Goal: Task Accomplishment & Management: Use online tool/utility

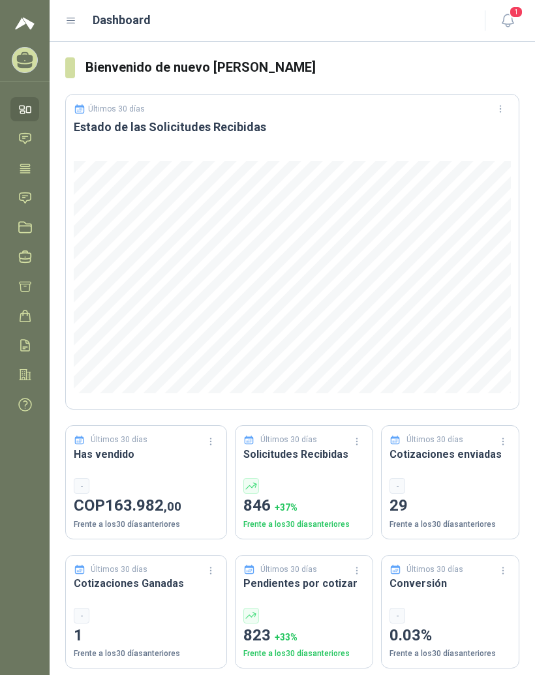
click at [68, 22] on icon at bounding box center [71, 21] width 12 height 12
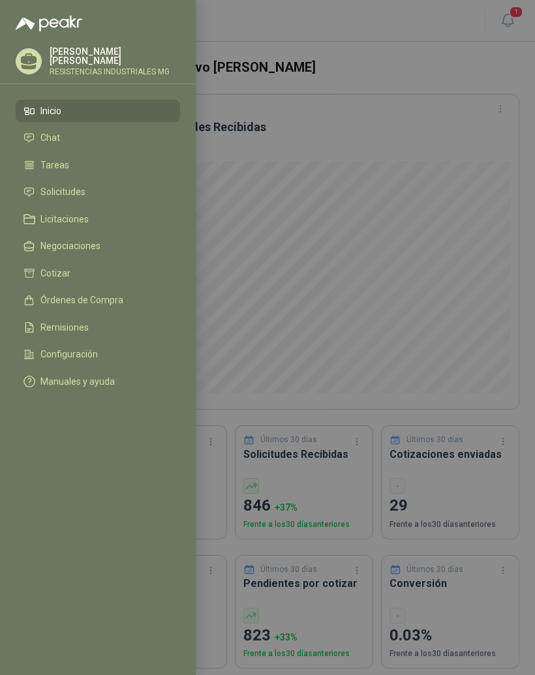
click at [86, 194] on li "Solicitudes" at bounding box center [97, 193] width 149 height 12
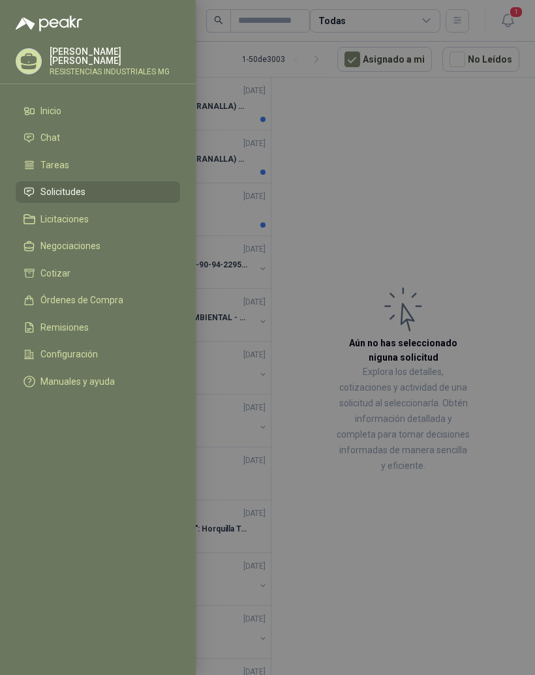
click at [486, 212] on div at bounding box center [267, 337] width 535 height 675
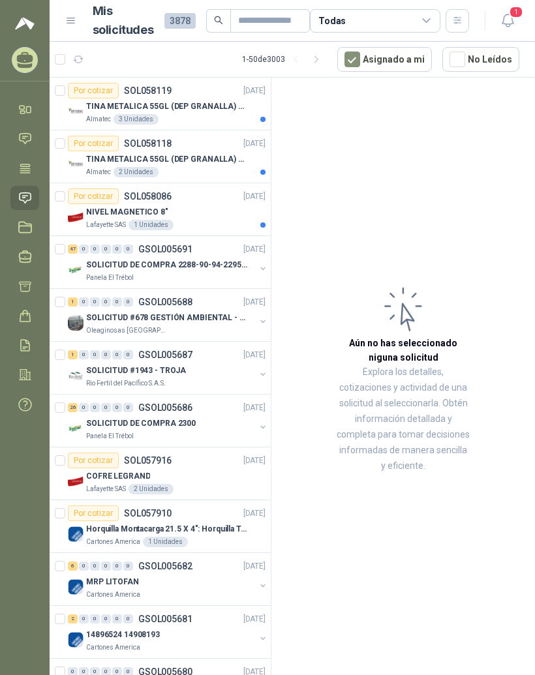
click at [145, 98] on div "Por cotizar SOL058119" at bounding box center [120, 91] width 104 height 16
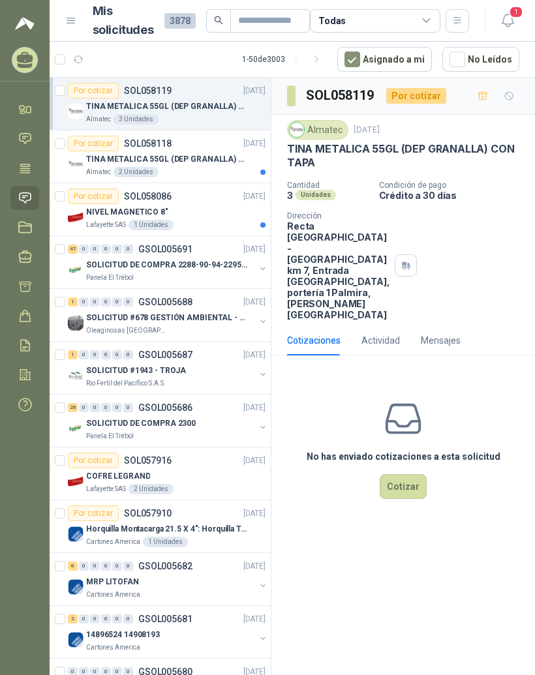
click at [212, 149] on div "Por cotizar SOL058118 [DATE]" at bounding box center [167, 144] width 198 height 16
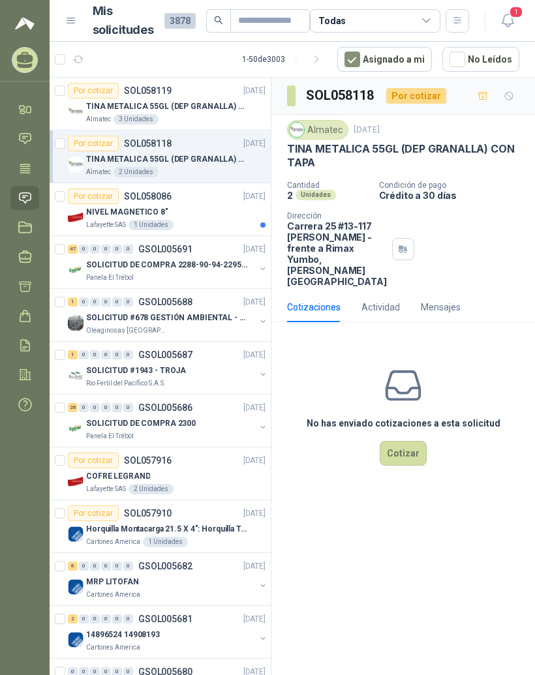
click at [178, 206] on div "NIVEL MAGNETICO 8"" at bounding box center [175, 212] width 179 height 16
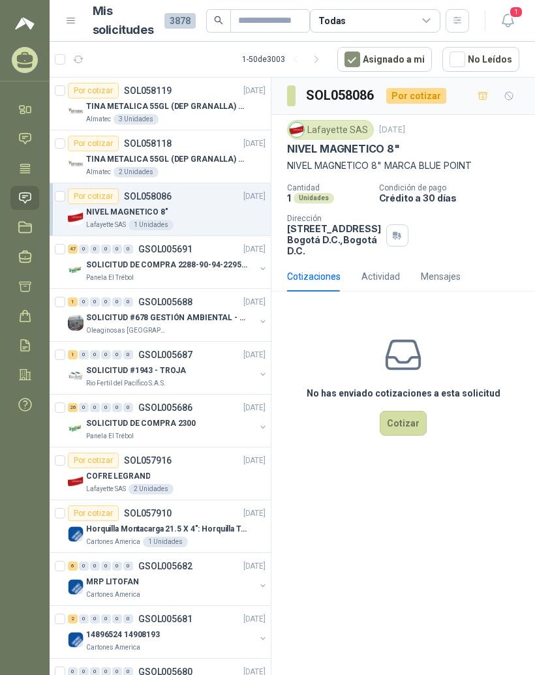
click at [211, 253] on div "47 0 0 0 0 0 GSOL005691 [DATE]" at bounding box center [168, 249] width 200 height 16
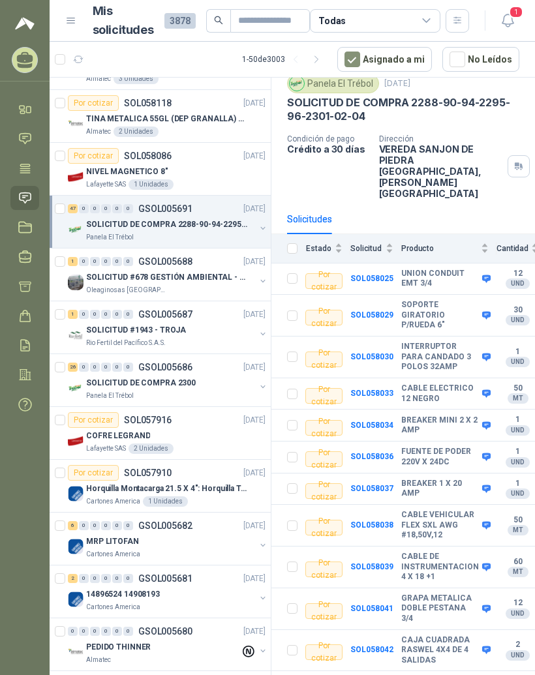
scroll to position [48, 0]
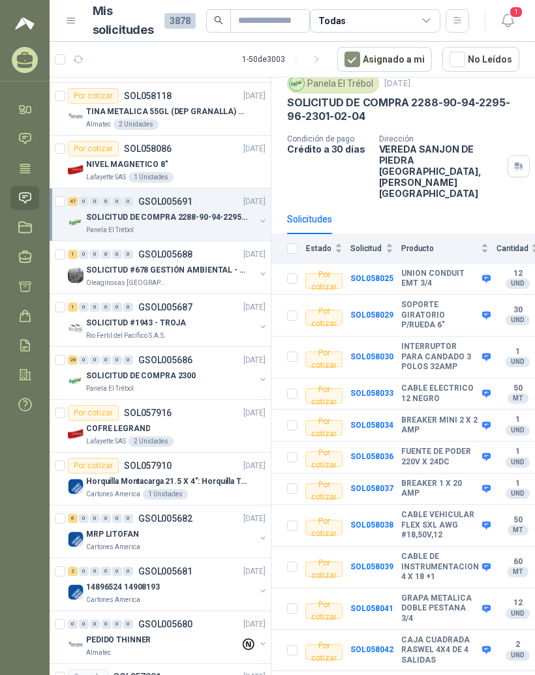
click at [234, 371] on div "SOLICITUD DE COMPRA 2300" at bounding box center [170, 376] width 169 height 16
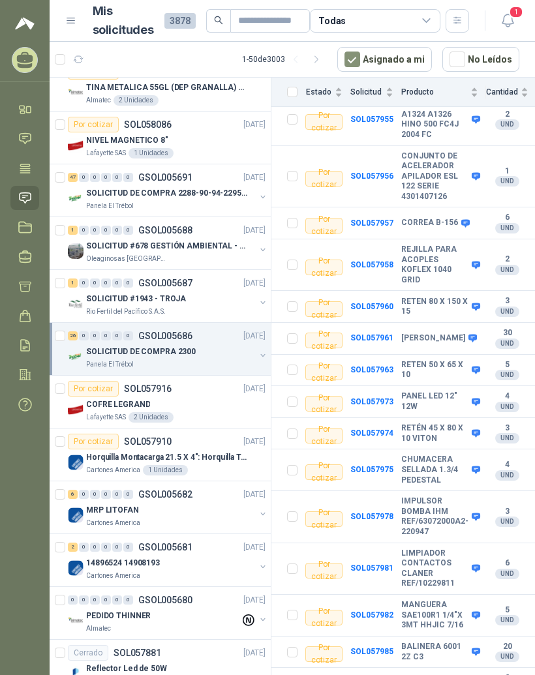
scroll to position [73, 0]
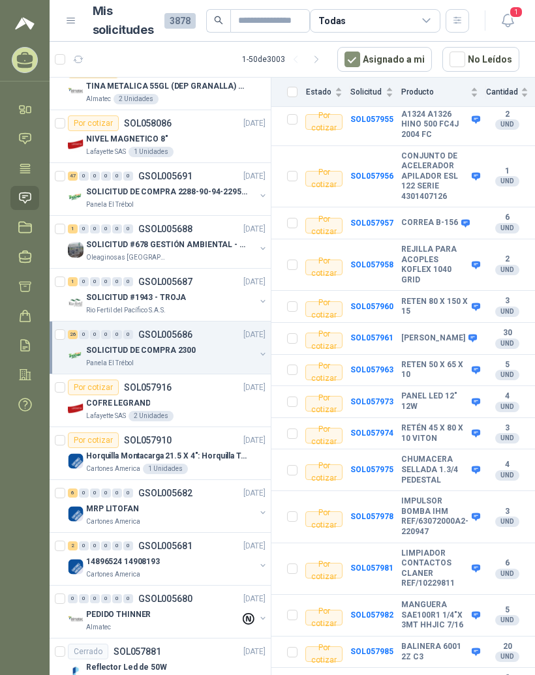
click at [243, 499] on p "[DATE]" at bounding box center [254, 493] width 22 height 12
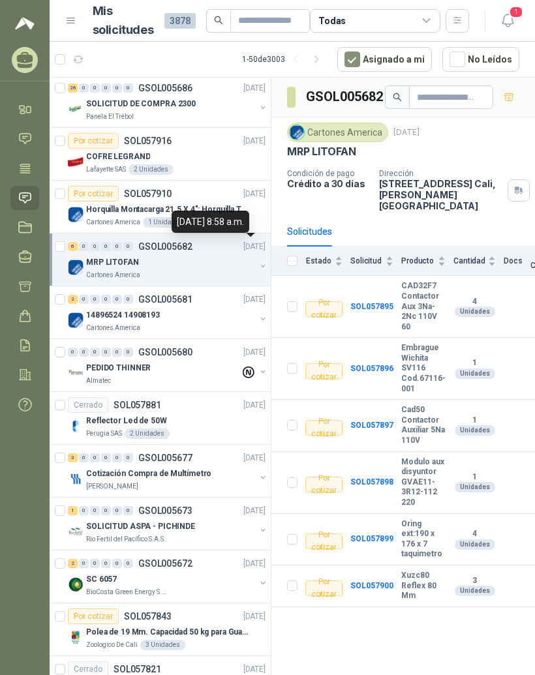
scroll to position [332, 0]
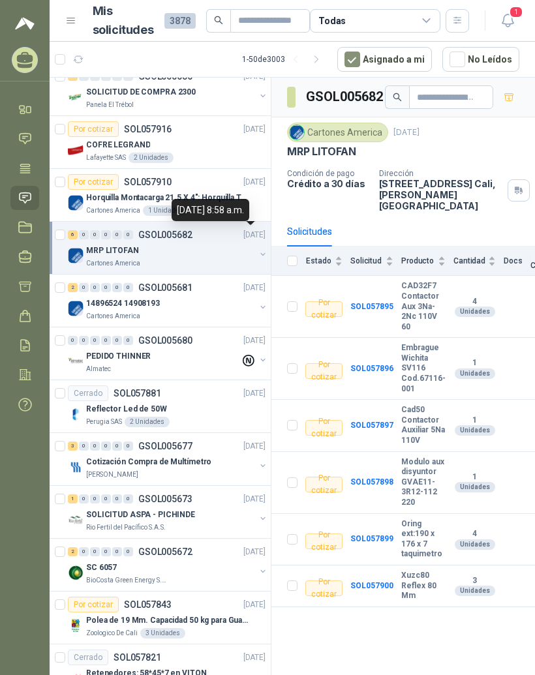
click at [243, 450] on p "[DATE]" at bounding box center [254, 447] width 22 height 12
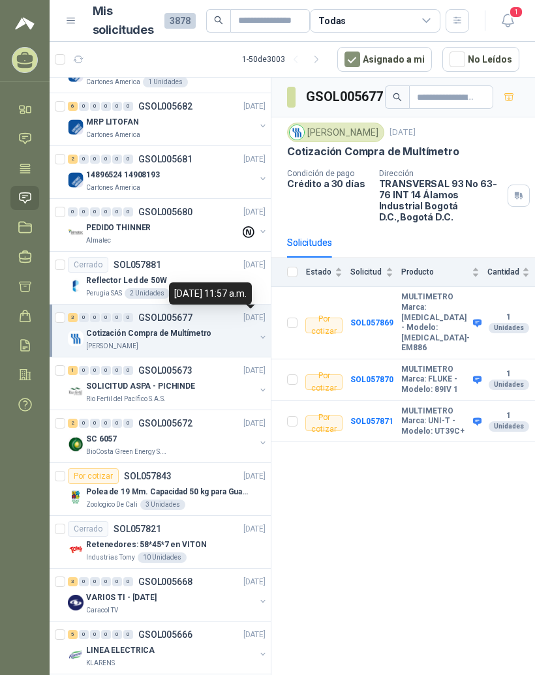
scroll to position [459, 0]
click at [218, 591] on div "VARIOS TI - [DATE]" at bounding box center [170, 599] width 169 height 16
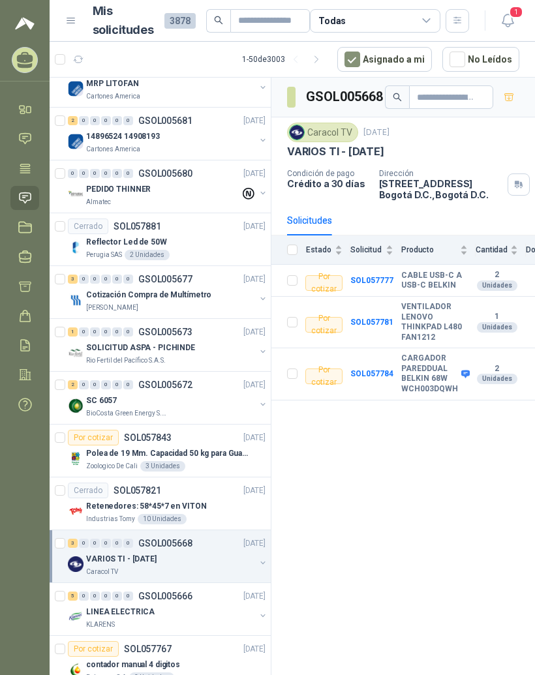
scroll to position [532, 0]
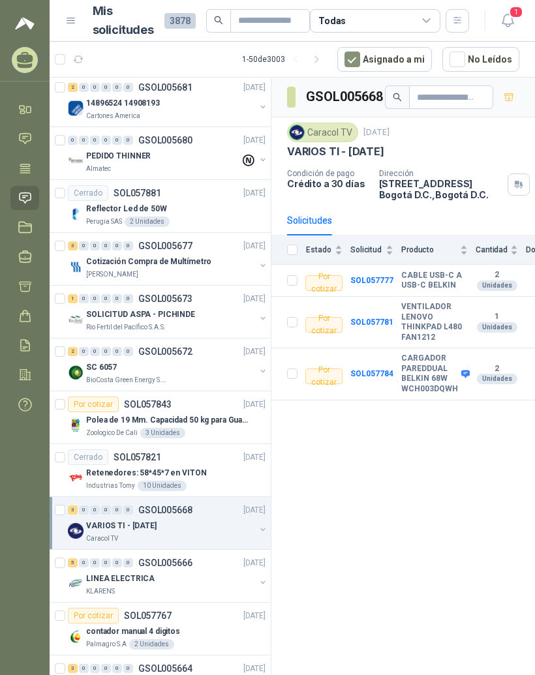
click at [212, 573] on div "LINEA ELECTRICA" at bounding box center [170, 579] width 169 height 16
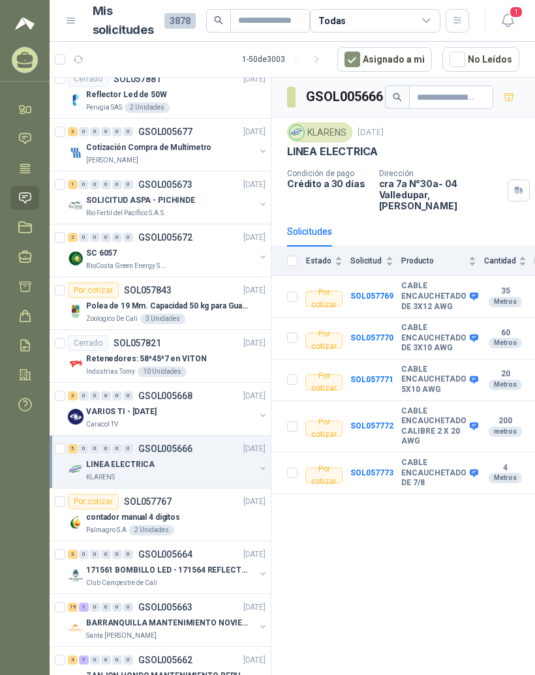
scroll to position [644, 0]
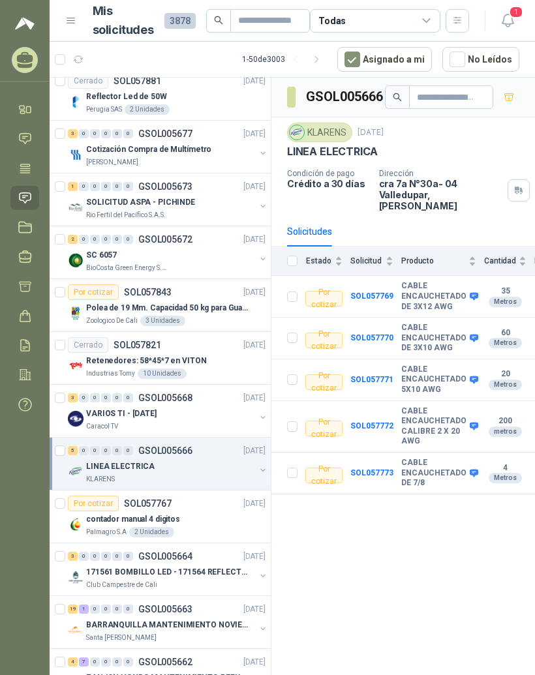
click at [198, 560] on div "3 0 0 0 0 0 GSOL005664 [DATE]" at bounding box center [168, 557] width 200 height 16
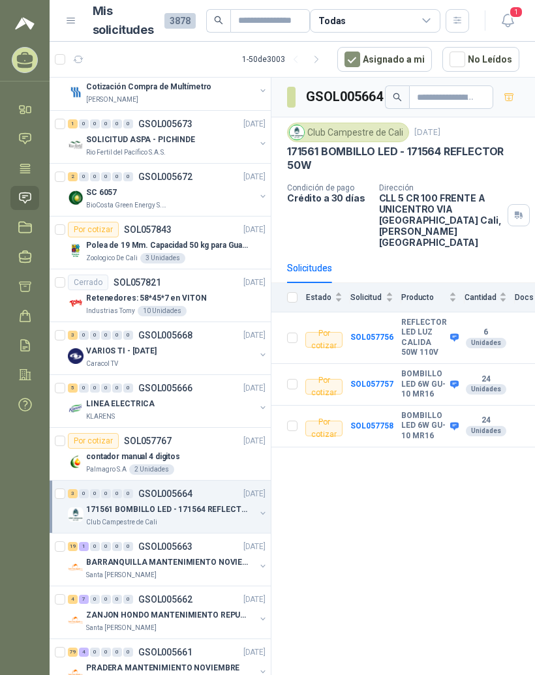
scroll to position [705, 0]
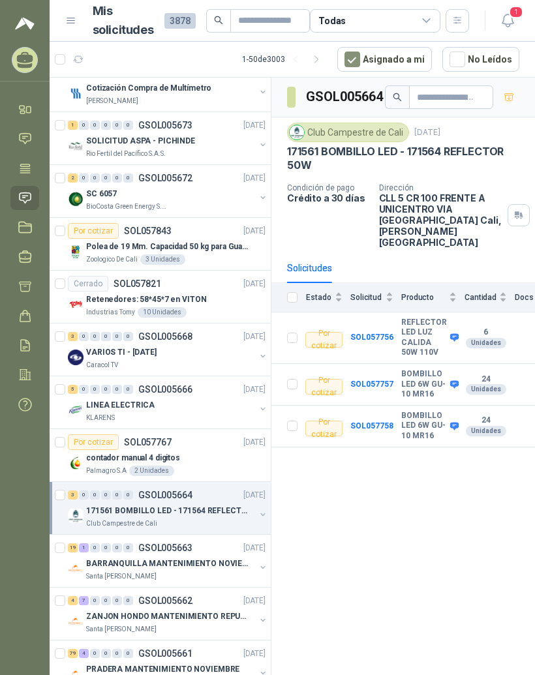
click at [205, 558] on p "BARRANQUILLA MANTENIMIENTO NOVIEMBRE" at bounding box center [167, 564] width 162 height 12
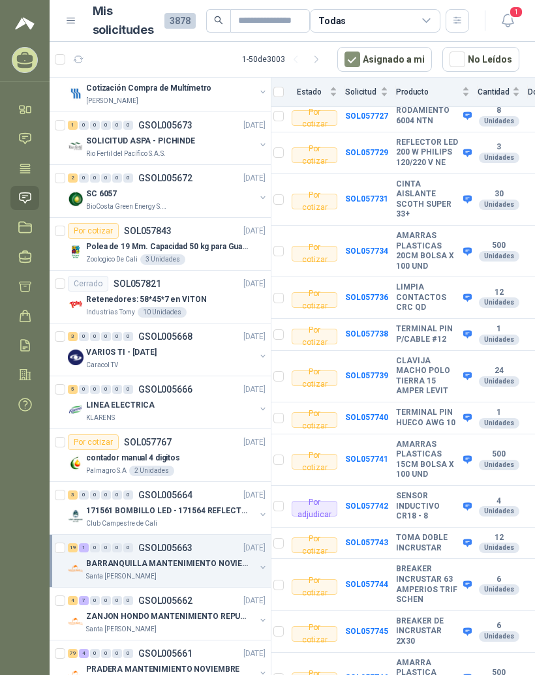
scroll to position [379, 14]
click at [418, 386] on b "CLAVIJA MACHO POLO TIERRA 15 AMPER LEVIT" at bounding box center [428, 376] width 64 height 40
click at [380, 380] on b "SOL057739" at bounding box center [366, 375] width 43 height 9
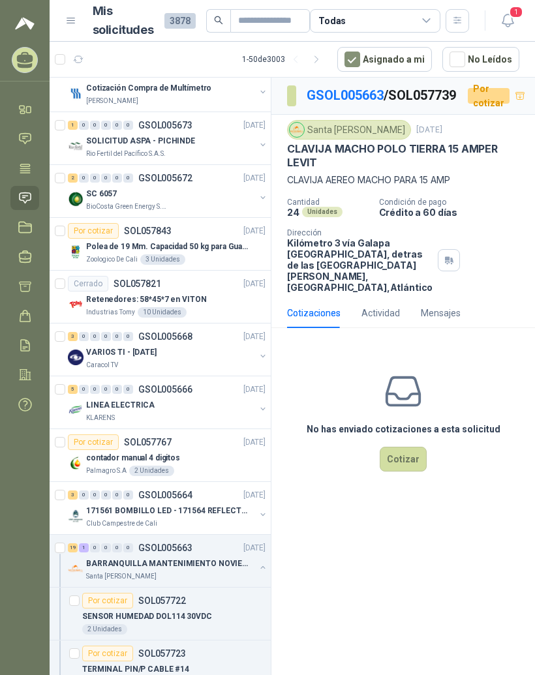
click at [405, 472] on button "Cotizar" at bounding box center [403, 459] width 47 height 25
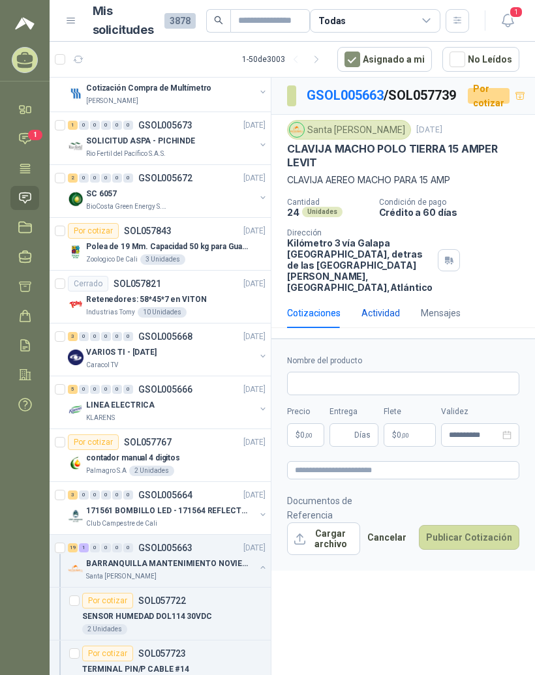
click at [390, 320] on div "Actividad" at bounding box center [381, 313] width 39 height 14
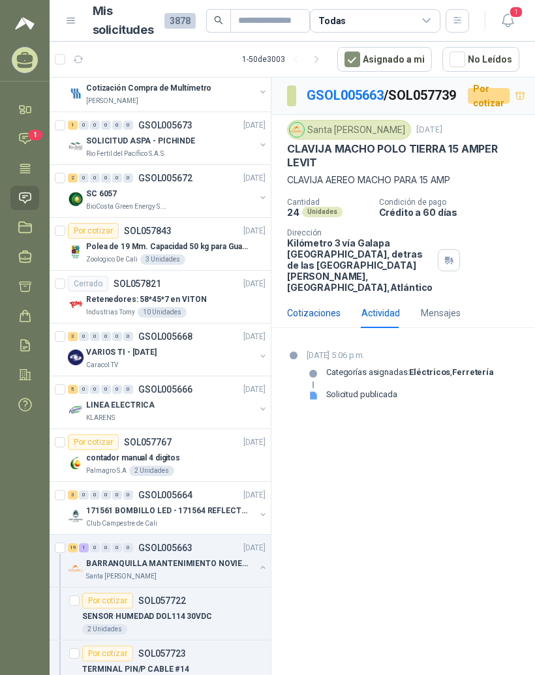
click at [315, 320] on div "Cotizaciones" at bounding box center [314, 313] width 54 height 14
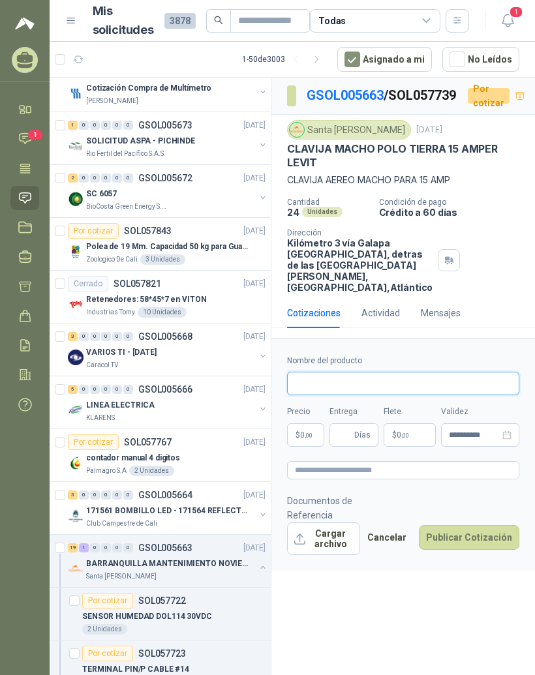
click at [352, 395] on input "Nombre del producto" at bounding box center [403, 383] width 232 height 23
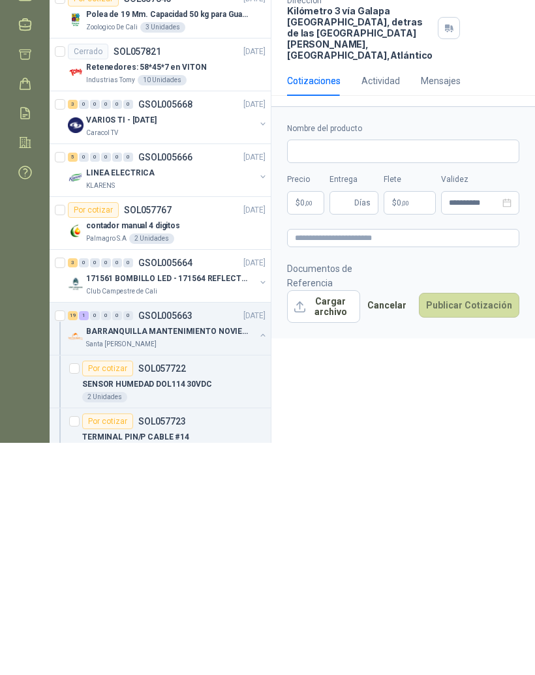
click at [344, 523] on button "Cargar archivo" at bounding box center [323, 539] width 73 height 33
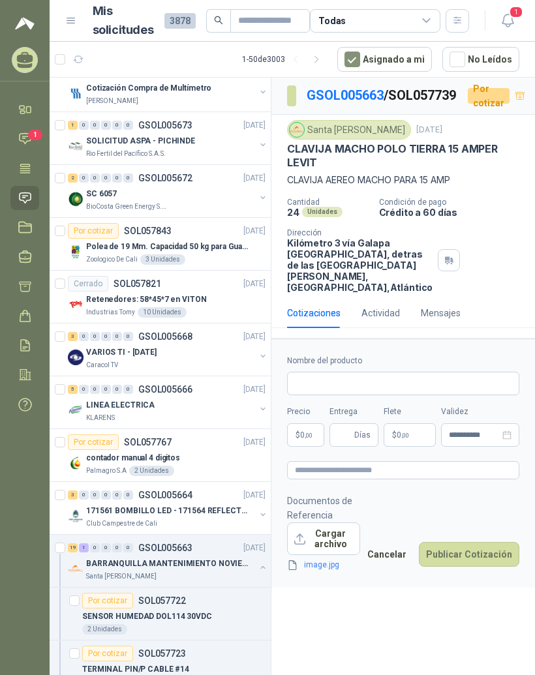
click at [367, 87] on link "GSOL005663" at bounding box center [345, 95] width 77 height 16
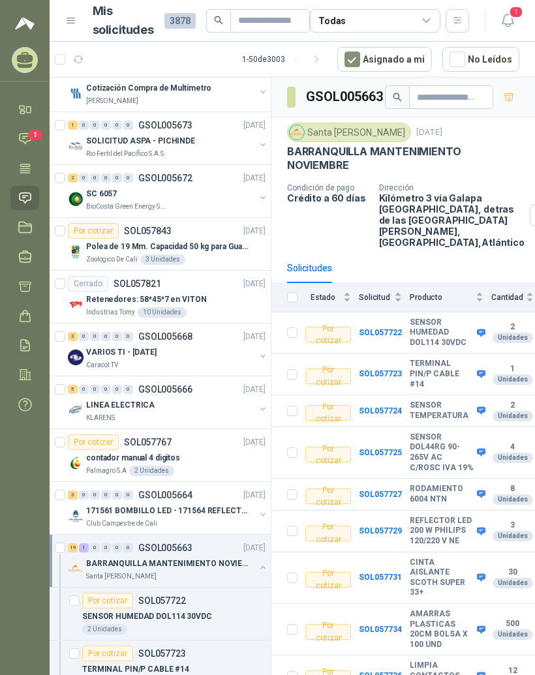
click at [426, 401] on b "SENSOR TEMPERATURA" at bounding box center [442, 411] width 64 height 20
click at [397, 407] on b "SOL057724" at bounding box center [380, 411] width 43 height 9
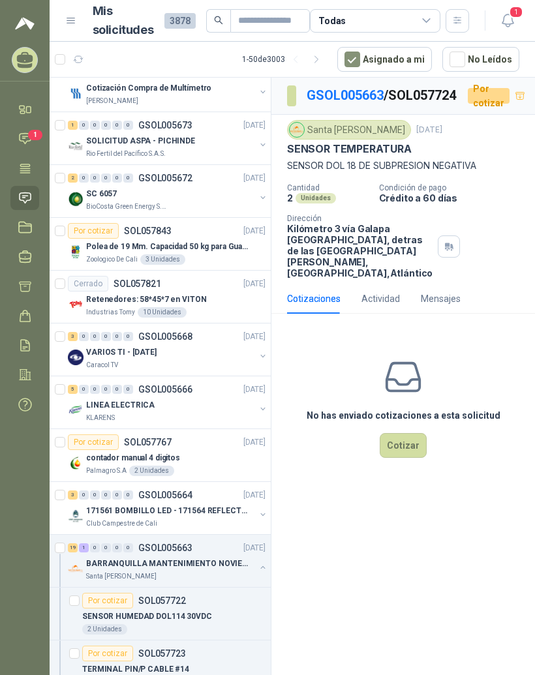
click at [360, 127] on div "Santa [PERSON_NAME]" at bounding box center [349, 130] width 124 height 20
click at [362, 87] on link "GSOL005663" at bounding box center [345, 95] width 77 height 16
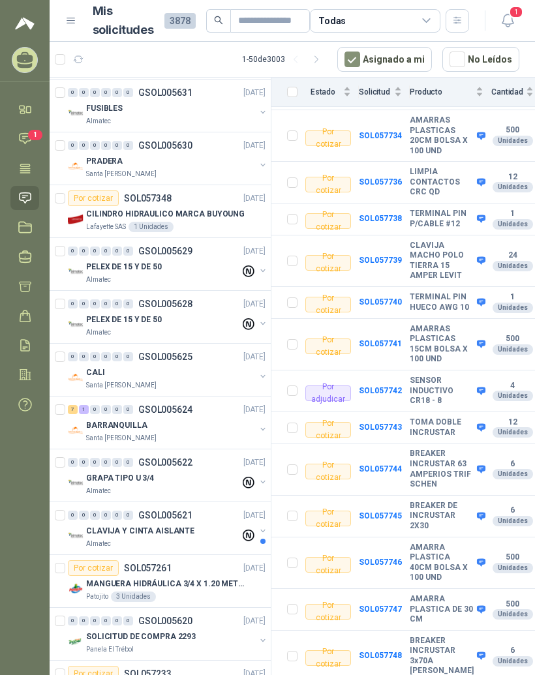
scroll to position [2801, 0]
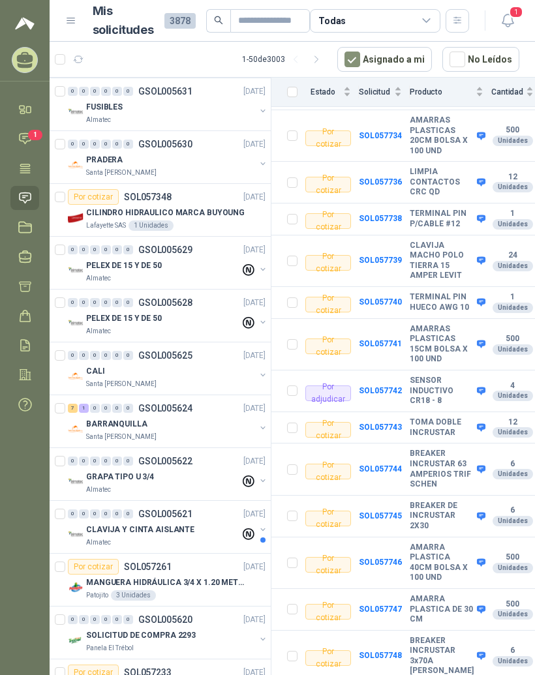
click at [228, 401] on div "7 1 0 0 0 0 GSOL005624 [DATE]" at bounding box center [168, 409] width 200 height 16
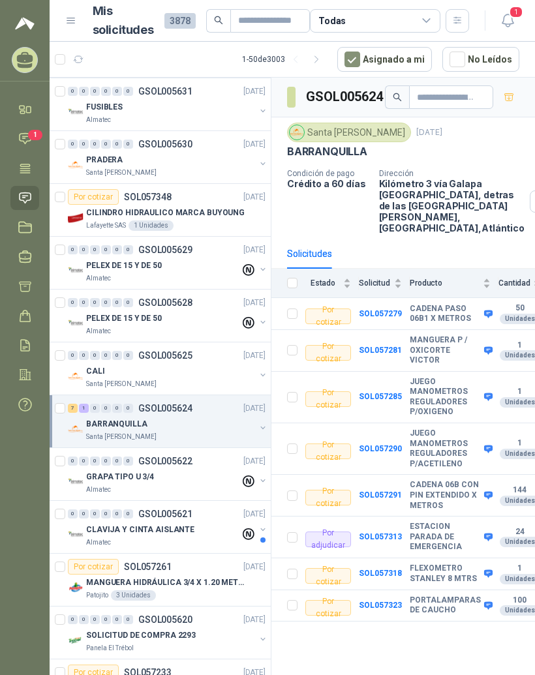
click at [425, 522] on b "ESTACION PARADA DE EMERGENCIA" at bounding box center [445, 537] width 71 height 31
click at [397, 533] on b "SOL057313" at bounding box center [380, 537] width 43 height 9
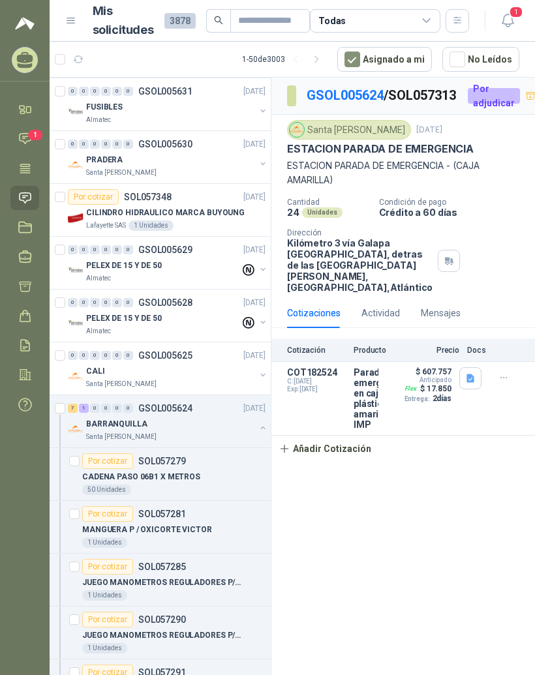
click at [226, 416] on div "BARRANQUILLA" at bounding box center [170, 424] width 169 height 16
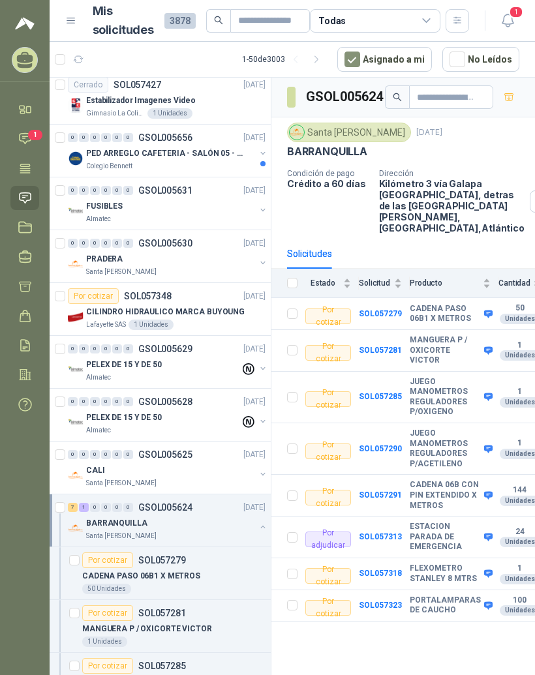
scroll to position [2699, 0]
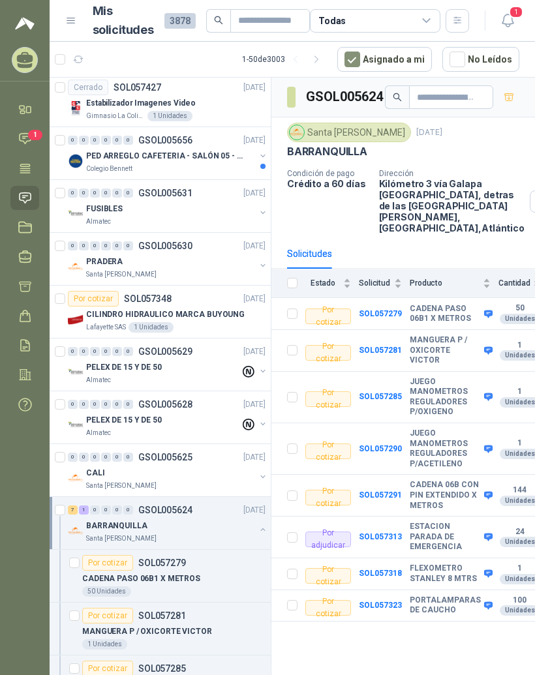
click at [227, 309] on p "CILINDRO HIDRAULICO MARCA BUYOUNG" at bounding box center [165, 315] width 159 height 12
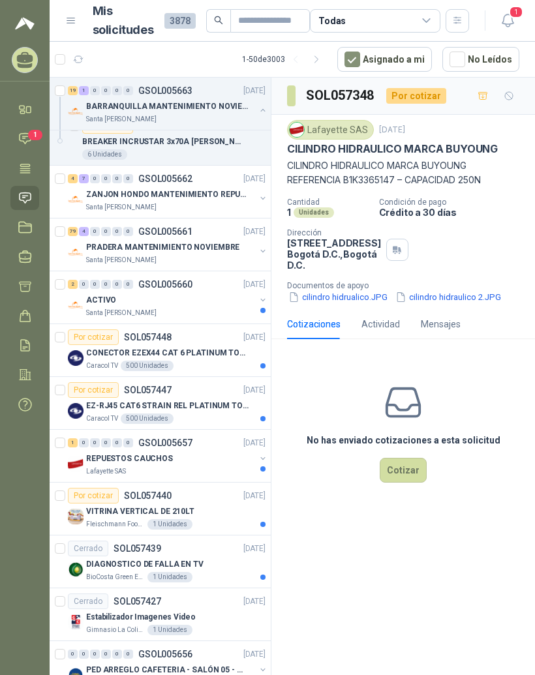
scroll to position [2178, 0]
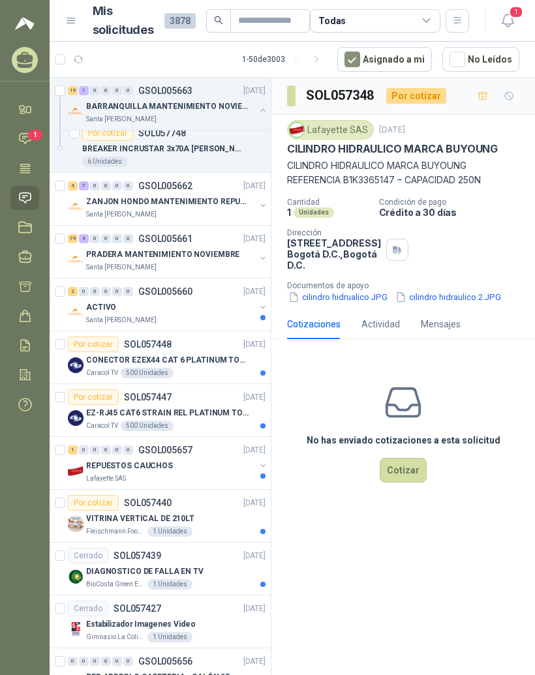
click at [243, 233] on p "[DATE]" at bounding box center [254, 239] width 22 height 12
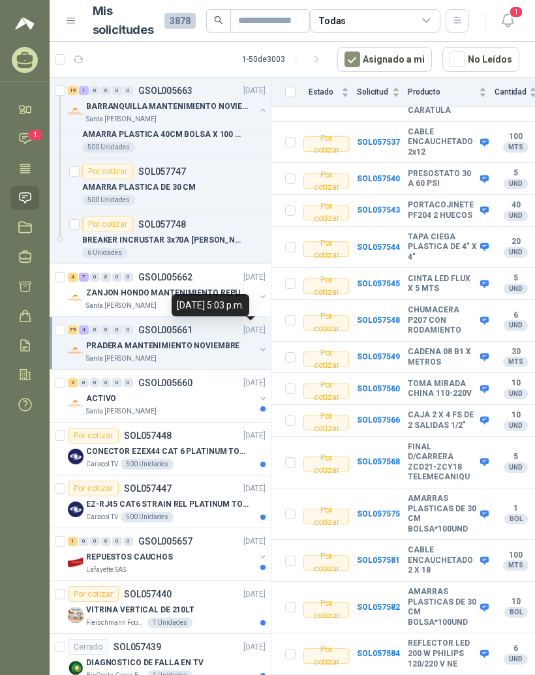
scroll to position [1453, 2]
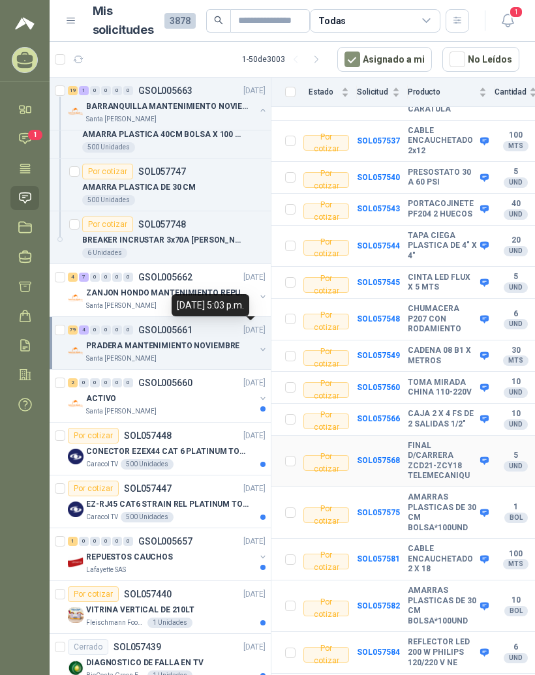
click at [418, 441] on b "FINAL D/CARRERA ZCD21-ZCY18 TELEMECANIQU" at bounding box center [442, 461] width 69 height 40
click at [401, 436] on td "SOL057568" at bounding box center [382, 462] width 51 height 52
click at [423, 441] on b "FINAL D/CARRERA ZCD21-ZCY18 TELEMECANIQU" at bounding box center [442, 461] width 69 height 40
click at [384, 456] on b "SOL057568" at bounding box center [378, 460] width 43 height 9
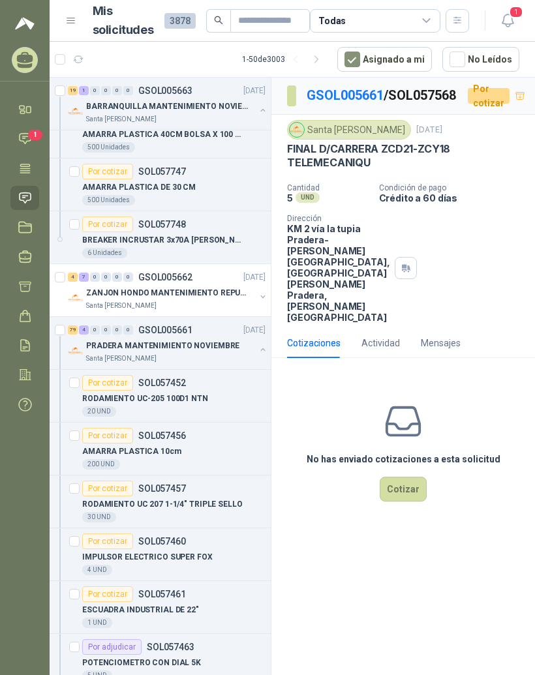
click at [343, 87] on link "GSOL005661" at bounding box center [345, 95] width 77 height 16
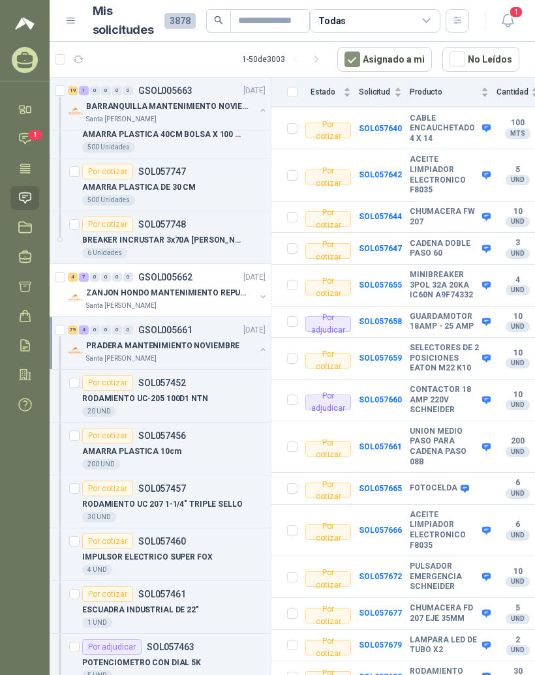
scroll to position [2740, 0]
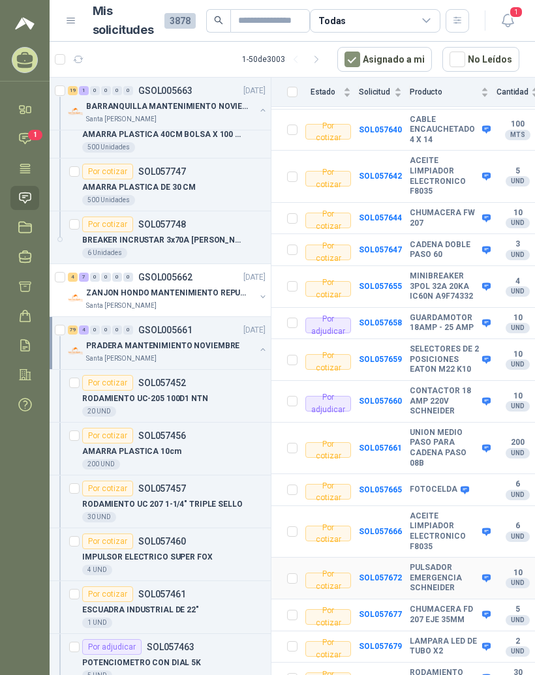
click at [431, 563] on b "PULSADOR EMERGENCIA SCHNEIDER" at bounding box center [444, 578] width 69 height 31
click at [398, 574] on b "SOL057672" at bounding box center [380, 578] width 43 height 9
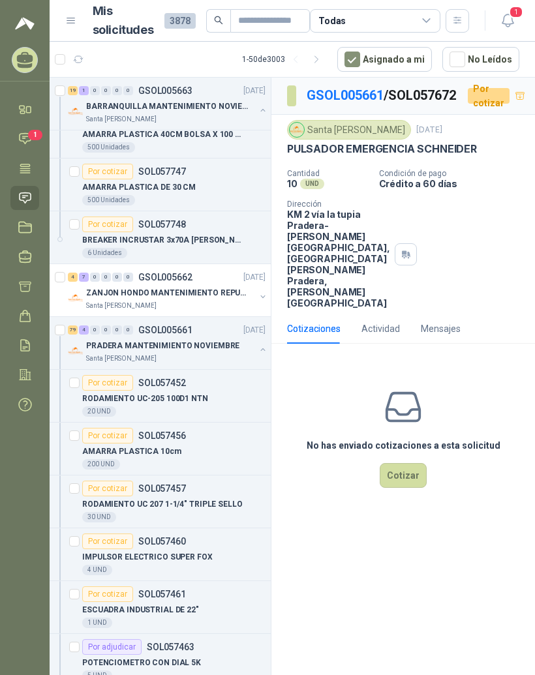
click at [411, 488] on button "Cotizar" at bounding box center [403, 475] width 47 height 25
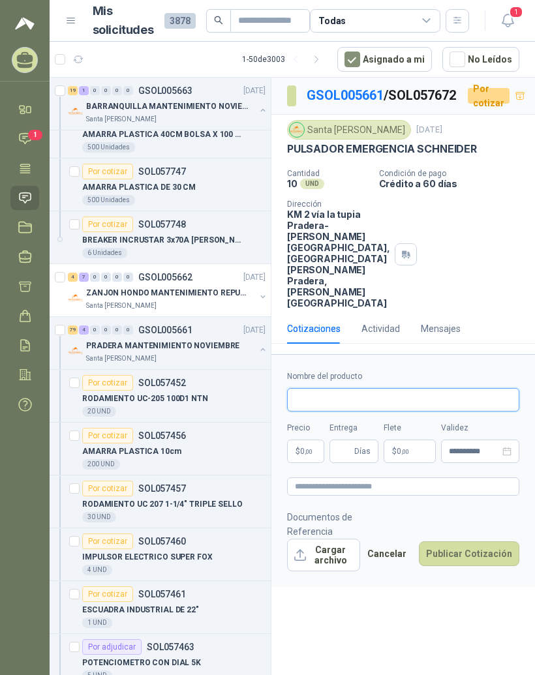
click at [389, 412] on input "Nombre del producto" at bounding box center [403, 399] width 232 height 23
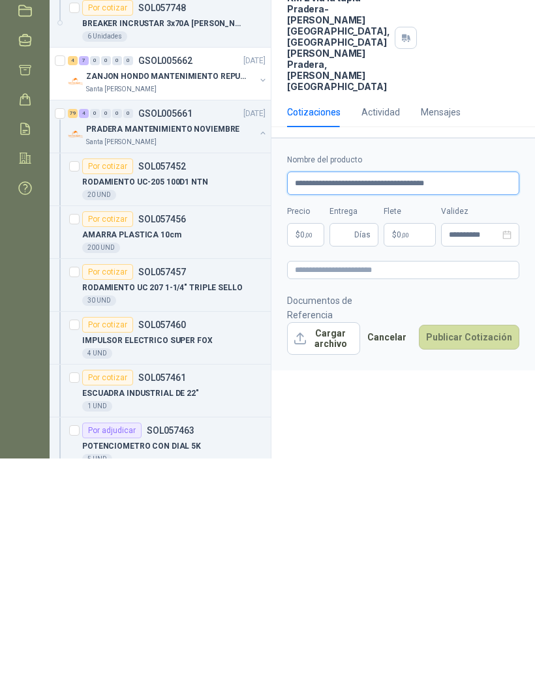
type input "**********"
click at [309, 272] on body "[PERSON_NAME] RESISTENCIAS INDUSTRIALES MG Inicio Chat 1 Tareas Solicitudes Lic…" at bounding box center [267, 337] width 535 height 675
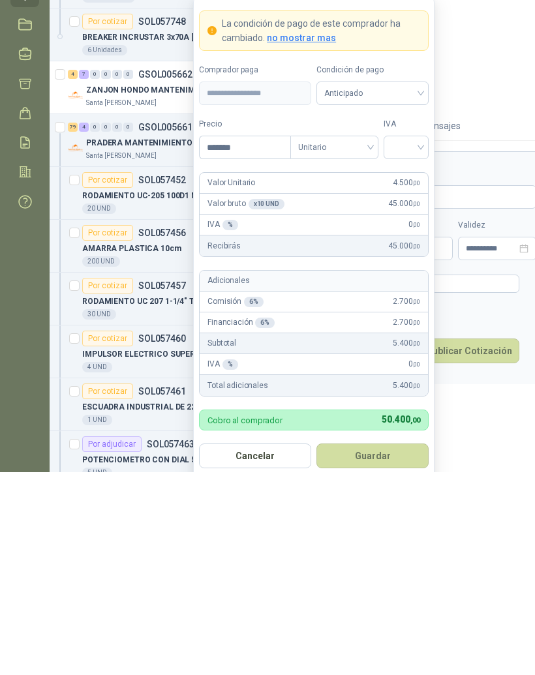
type input "********"
click at [417, 339] on input "search" at bounding box center [408, 349] width 29 height 20
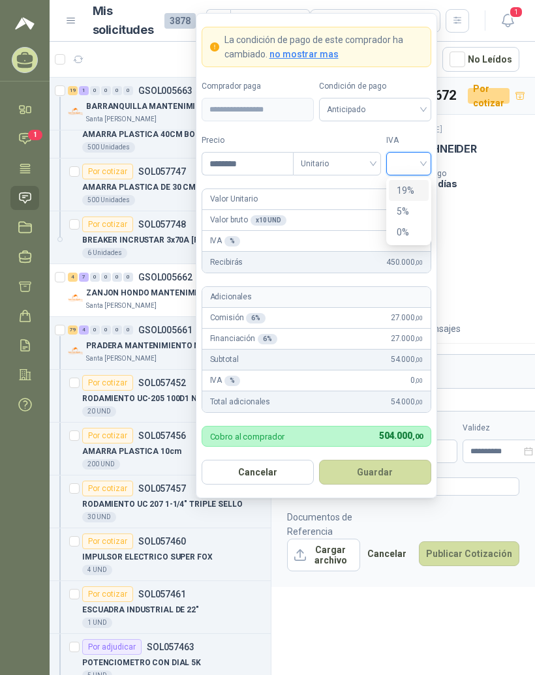
click at [419, 183] on div "19%" at bounding box center [409, 190] width 24 height 14
click at [411, 460] on button "Guardar" at bounding box center [375, 472] width 112 height 25
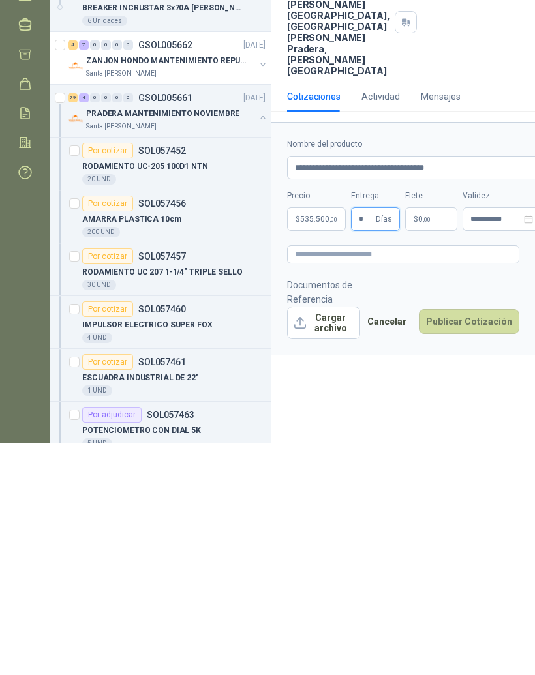
type input "*"
click at [438, 440] on p "$ 0 ,00" at bounding box center [431, 451] width 52 height 23
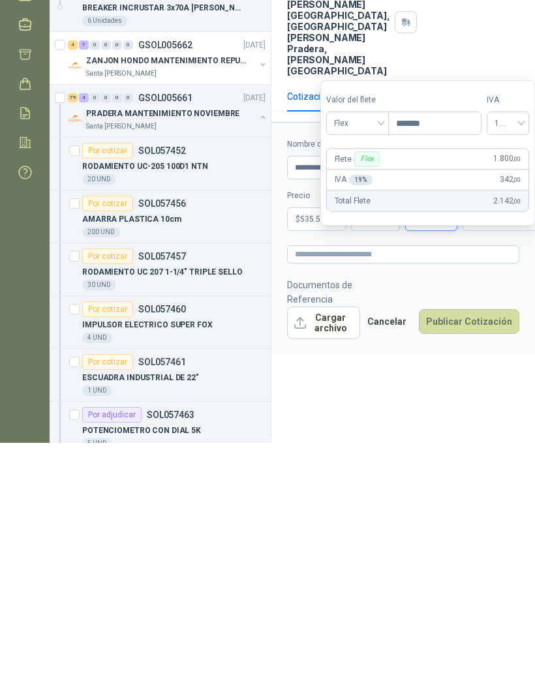
type input "********"
click at [456, 412] on div "**********" at bounding box center [403, 379] width 264 height 602
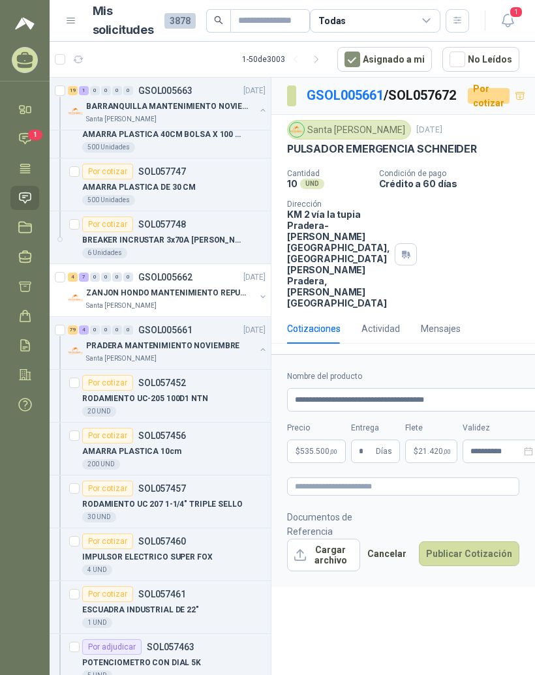
click at [339, 572] on button "Cargar archivo" at bounding box center [323, 555] width 73 height 33
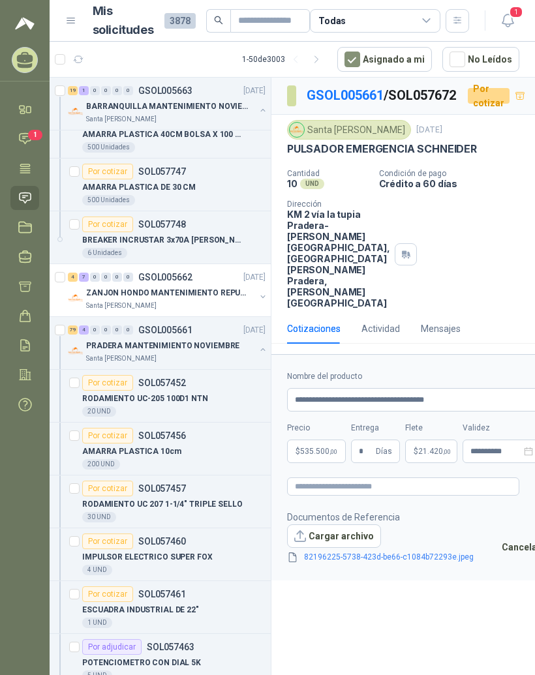
scroll to position [0, 0]
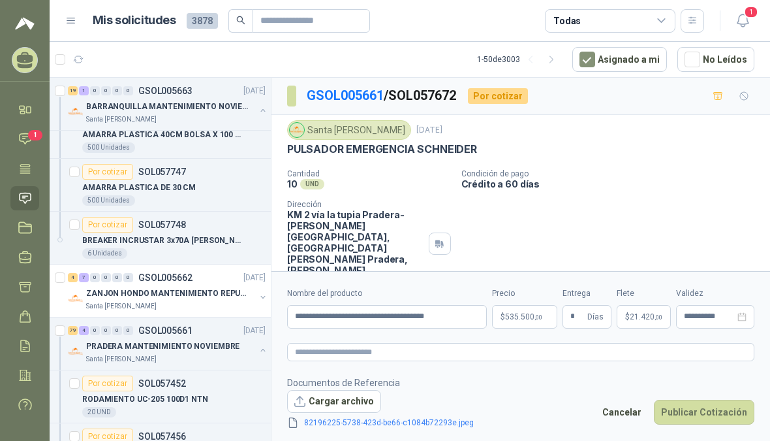
click at [534, 424] on button "Publicar Cotización" at bounding box center [704, 411] width 101 height 25
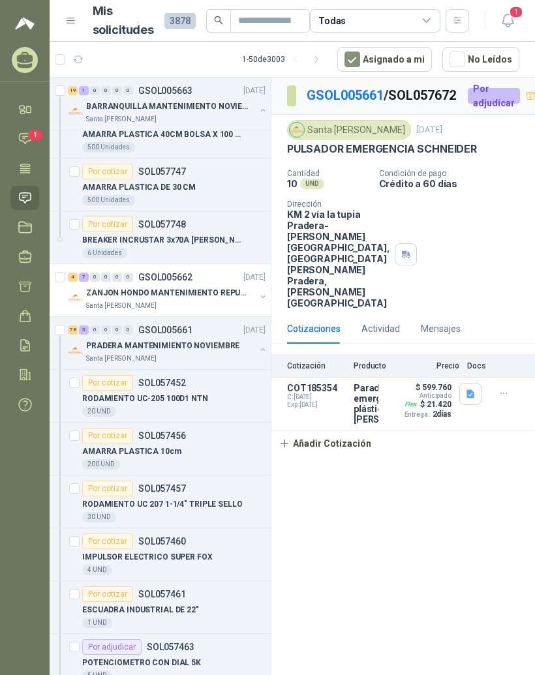
click at [341, 99] on link "GSOL005661" at bounding box center [345, 95] width 77 height 16
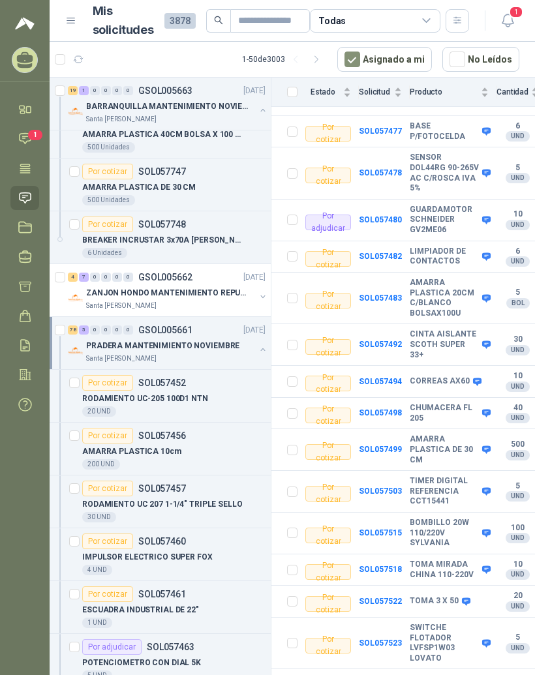
scroll to position [655, 0]
click at [433, 518] on b "BOMBILLO 20W 110/220V SYLVANIA" at bounding box center [444, 533] width 69 height 31
click at [386, 528] on b "SOL057515" at bounding box center [380, 532] width 43 height 9
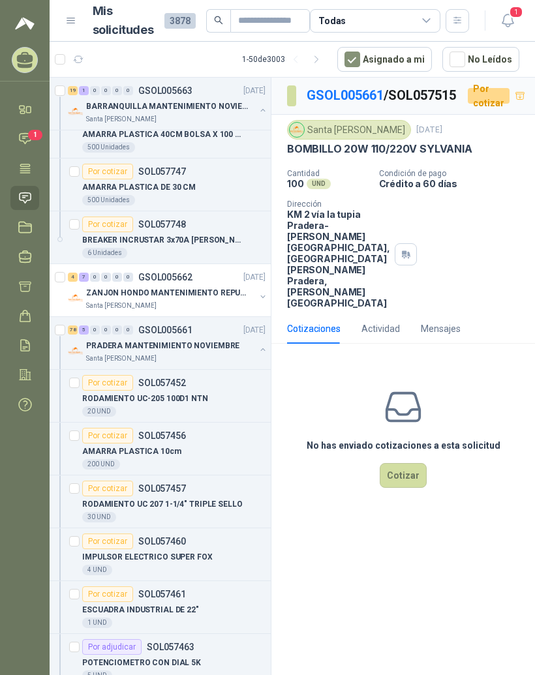
click at [407, 488] on button "Cotizar" at bounding box center [403, 475] width 47 height 25
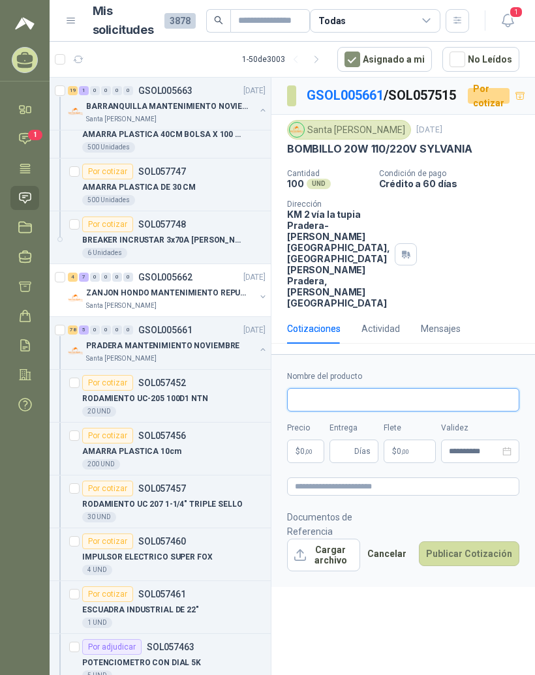
click at [375, 412] on input "Nombre del producto" at bounding box center [403, 399] width 232 height 23
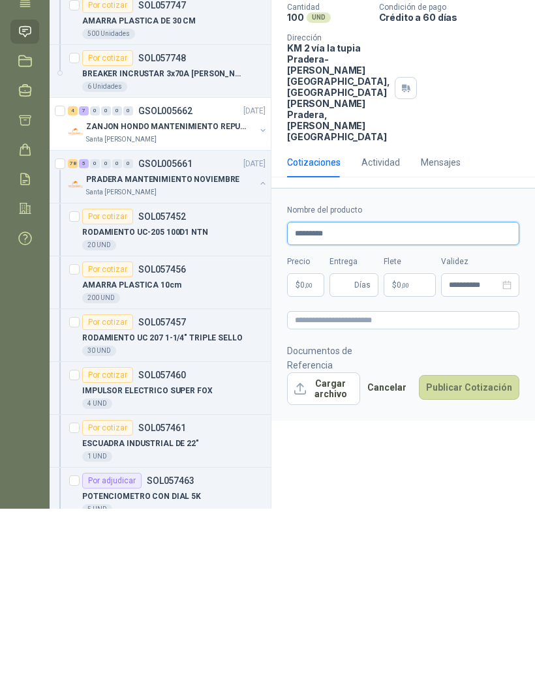
scroll to position [16, 0]
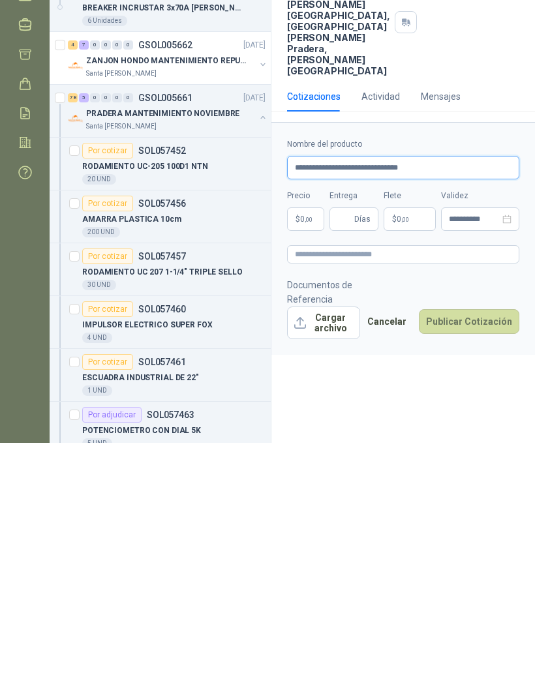
type input "**********"
click at [308, 238] on body "[PERSON_NAME] RESISTENCIAS INDUSTRIALES MG Inicio Chat 1 Tareas Solicitudes Lic…" at bounding box center [267, 337] width 535 height 675
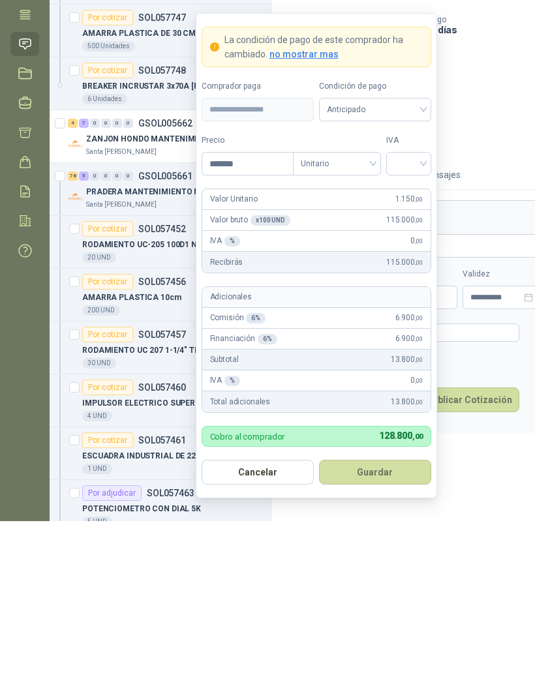
type input "********"
click at [419, 307] on input "search" at bounding box center [411, 317] width 29 height 20
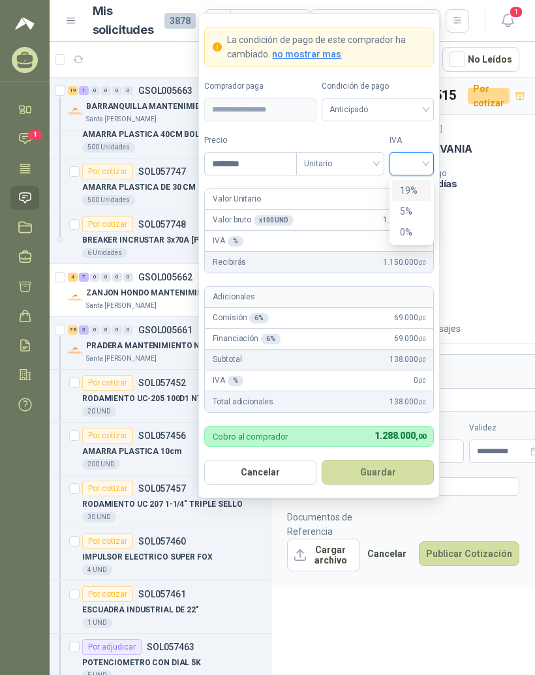
click at [426, 180] on div "19%" at bounding box center [412, 190] width 40 height 21
click at [399, 460] on button "Guardar" at bounding box center [378, 472] width 112 height 25
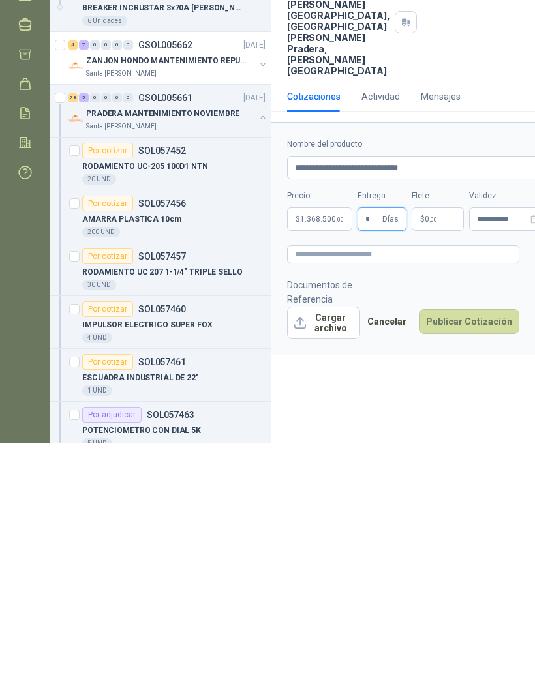
type input "*"
click at [437, 440] on p "$ 0 ,00" at bounding box center [438, 451] width 52 height 23
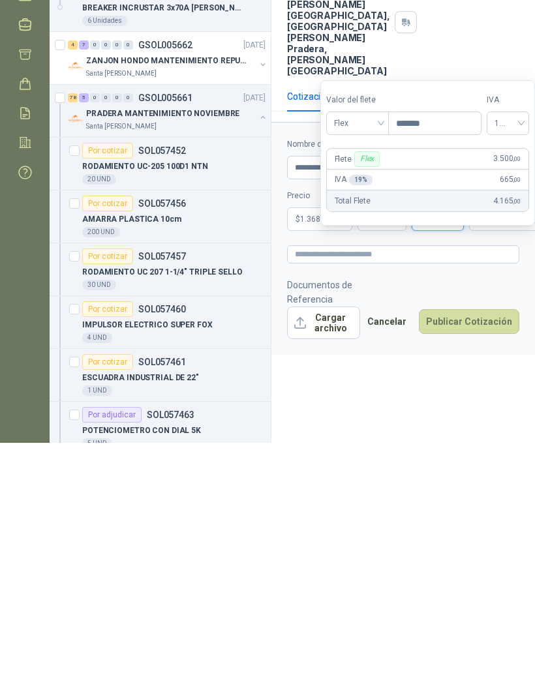
type input "********"
click at [443, 422] on div "**********" at bounding box center [403, 379] width 264 height 602
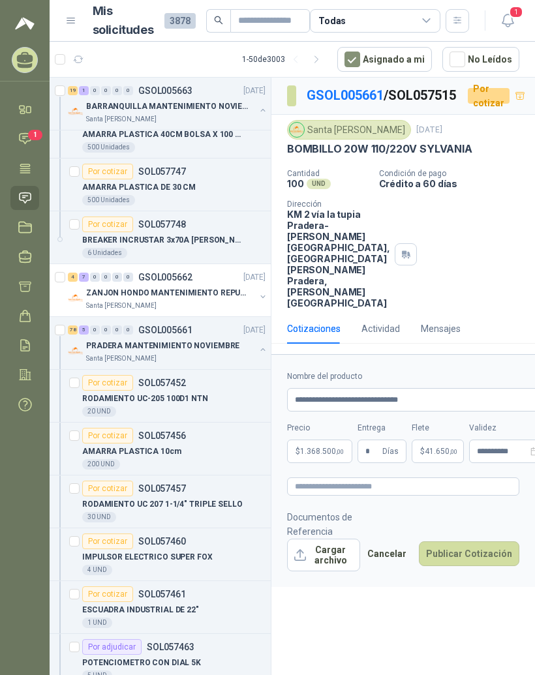
click at [339, 572] on button "Cargar archivo" at bounding box center [323, 555] width 73 height 33
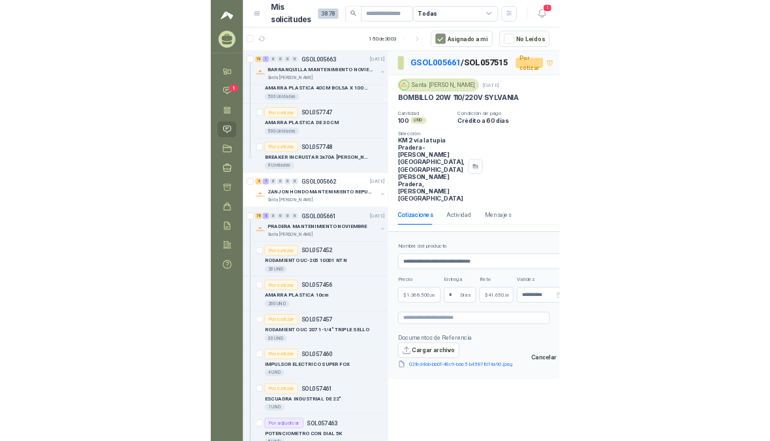
scroll to position [0, 0]
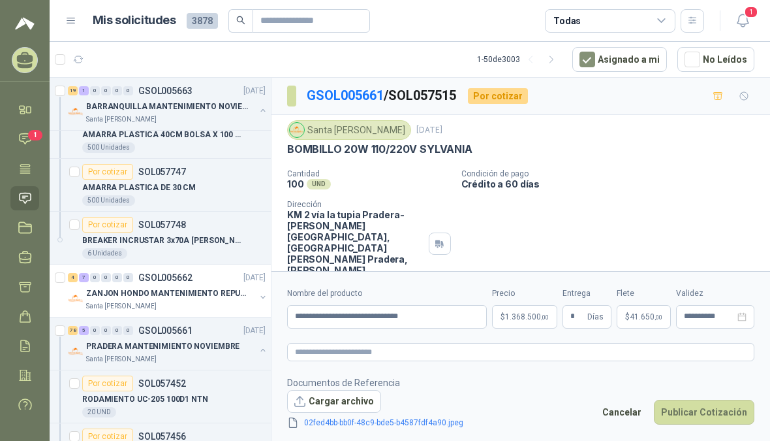
click at [534, 418] on button "Publicar Cotización" at bounding box center [704, 411] width 101 height 25
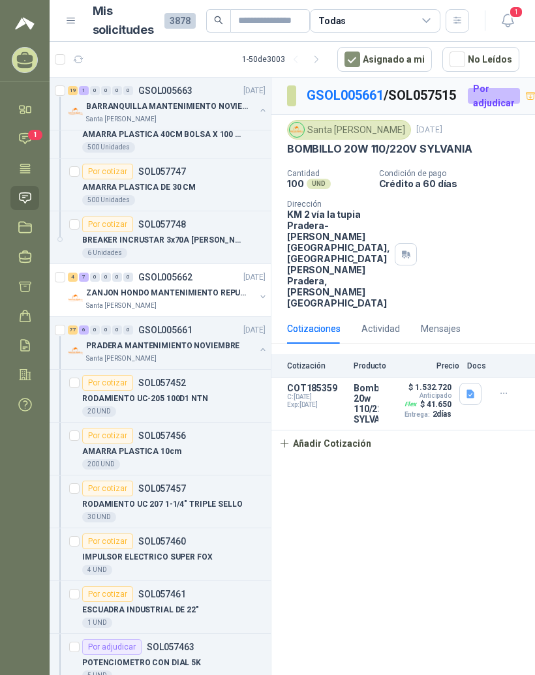
click at [350, 98] on link "GSOL005661" at bounding box center [345, 95] width 77 height 16
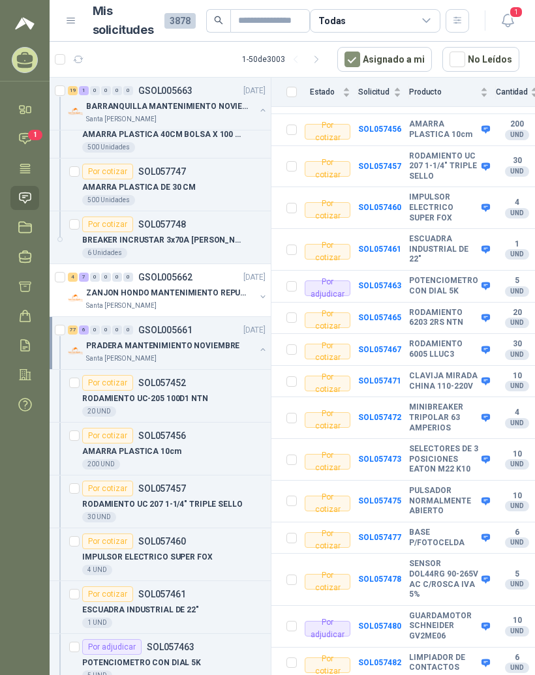
scroll to position [249, 1]
click at [443, 402] on b "MINIBREAKER TRIPOLAR 63 AMPERIOS" at bounding box center [443, 417] width 69 height 31
click at [395, 412] on b "SOL057472" at bounding box center [379, 416] width 43 height 9
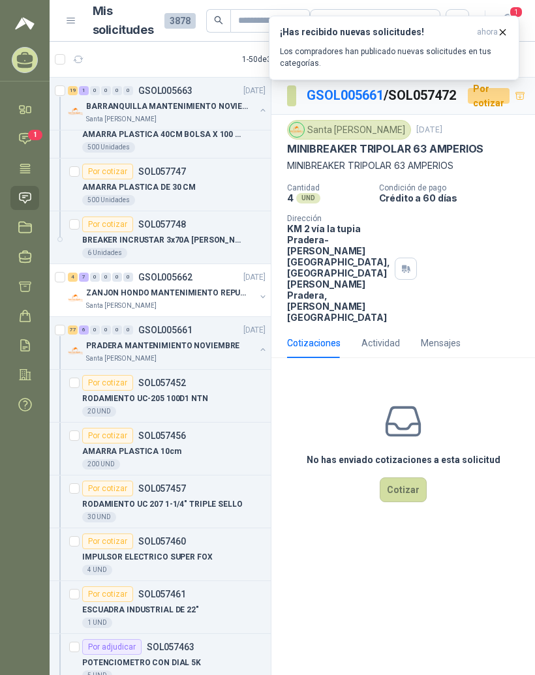
click at [412, 503] on button "Cotizar" at bounding box center [403, 490] width 47 height 25
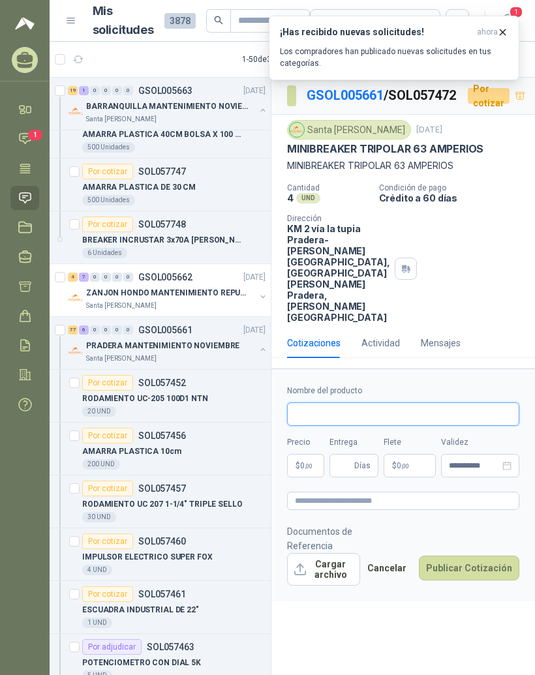
click at [407, 426] on input "Nombre del producto" at bounding box center [403, 414] width 232 height 23
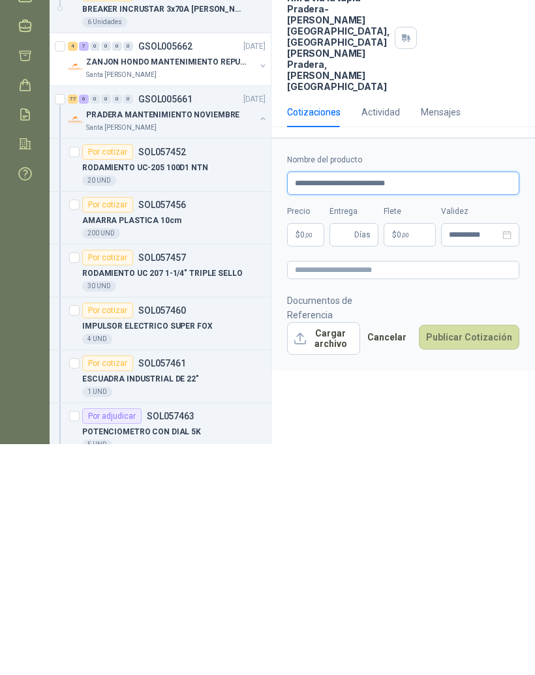
click at [337, 403] on input "**********" at bounding box center [403, 414] width 232 height 23
click at [450, 403] on input "**********" at bounding box center [403, 414] width 232 height 23
type input "**********"
click at [310, 271] on body "[PERSON_NAME] RESISTENCIAS INDUSTRIALES MG Inicio Chat 1 Tareas Solicitudes Lic…" at bounding box center [267, 337] width 535 height 675
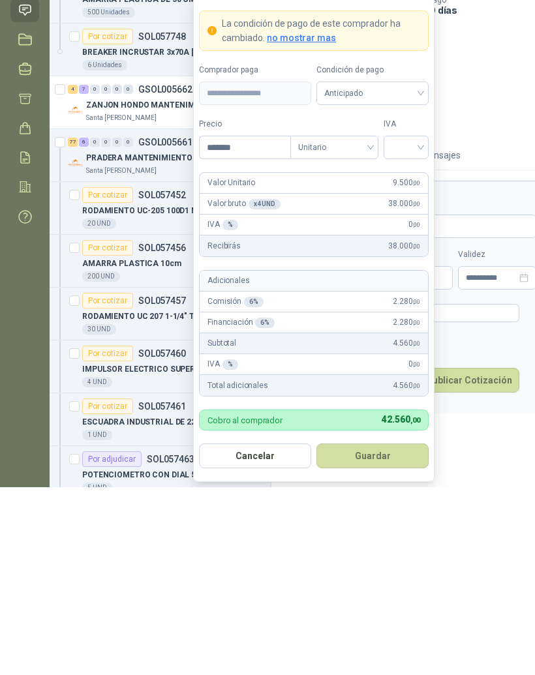
type input "********"
click at [422, 324] on input "search" at bounding box center [408, 334] width 29 height 20
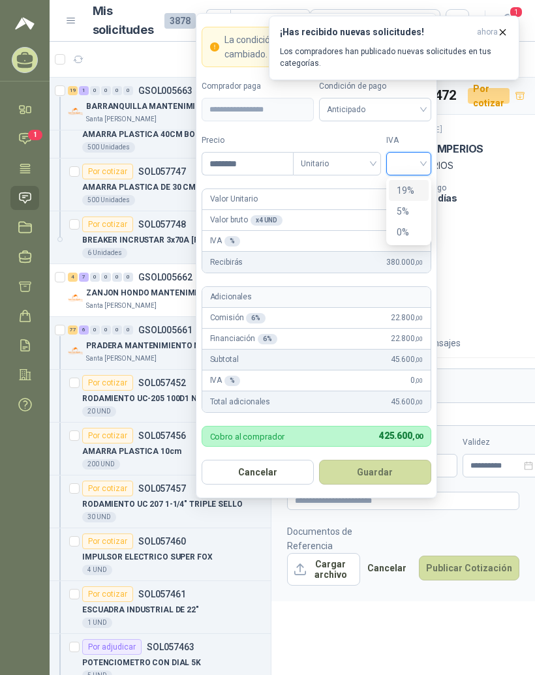
click at [421, 180] on div "19%" at bounding box center [409, 190] width 40 height 21
click at [390, 460] on button "Guardar" at bounding box center [375, 472] width 112 height 25
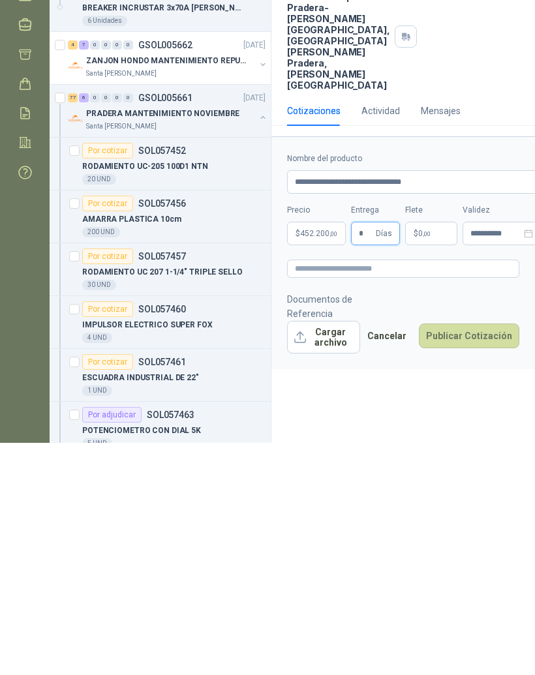
type input "*"
click at [437, 454] on p "$ 0 ,00" at bounding box center [431, 465] width 52 height 23
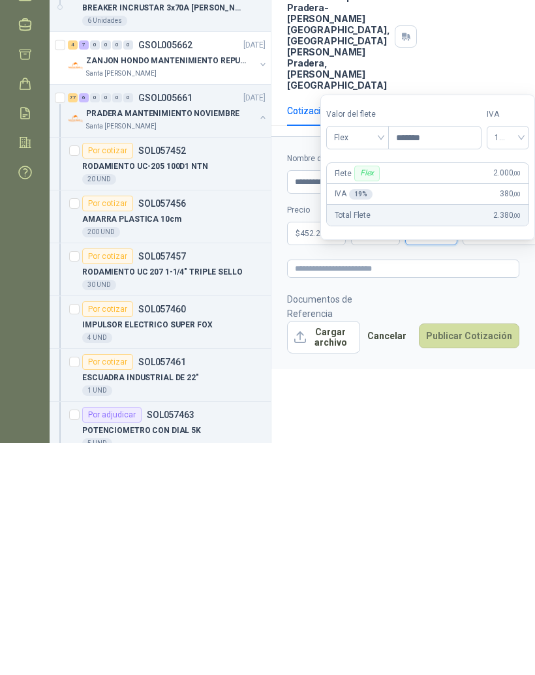
type input "********"
click at [422, 421] on div "**********" at bounding box center [403, 379] width 264 height 602
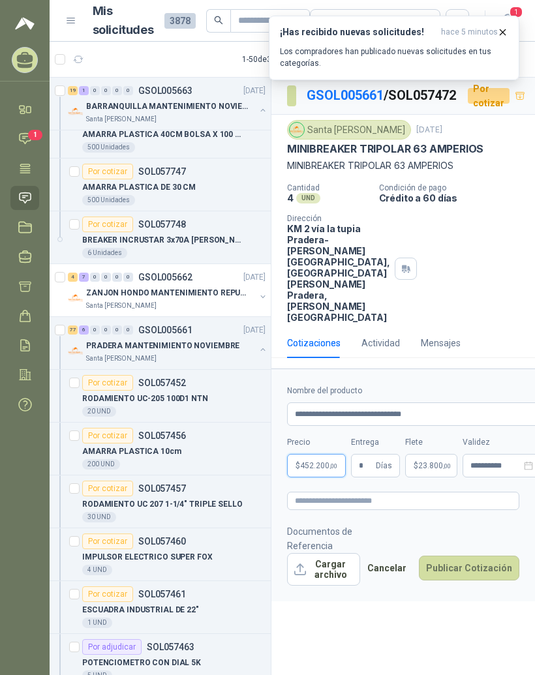
click at [332, 470] on span ",00" at bounding box center [334, 466] width 8 height 7
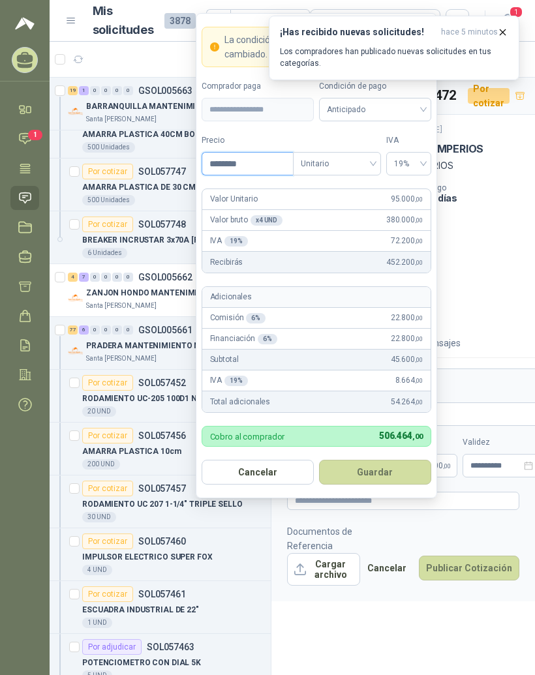
click at [265, 153] on input "********" at bounding box center [247, 164] width 91 height 22
type input "********"
click at [514, 247] on div "Cantidad 4 UND  Condición de pago Crédito a 60 días Dirección KM 2 vía la tupi…" at bounding box center [403, 253] width 232 height 140
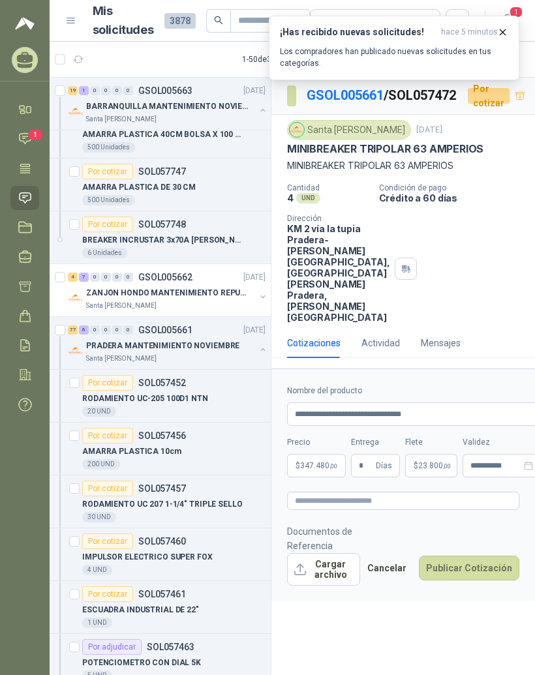
click at [352, 586] on button "Cargar archivo" at bounding box center [323, 569] width 73 height 33
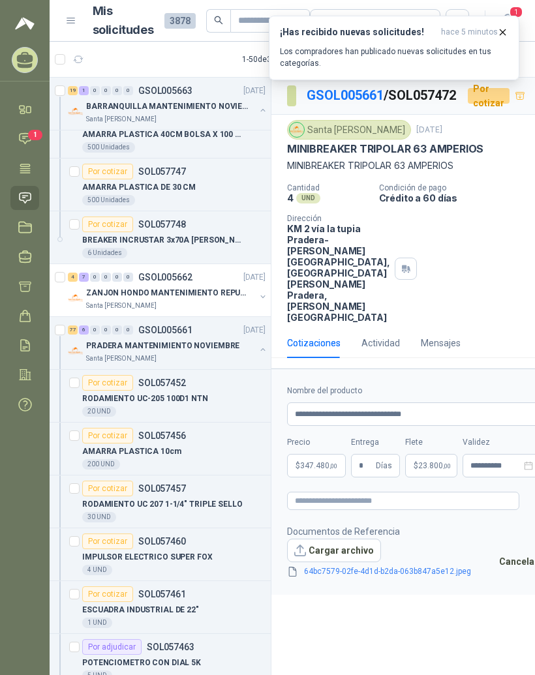
click at [418, 578] on link "64bc7579-02fe-4d1d-b2da-063b847a5e12.jpeg" at bounding box center [388, 572] width 178 height 12
